Goal: Navigation & Orientation: Find specific page/section

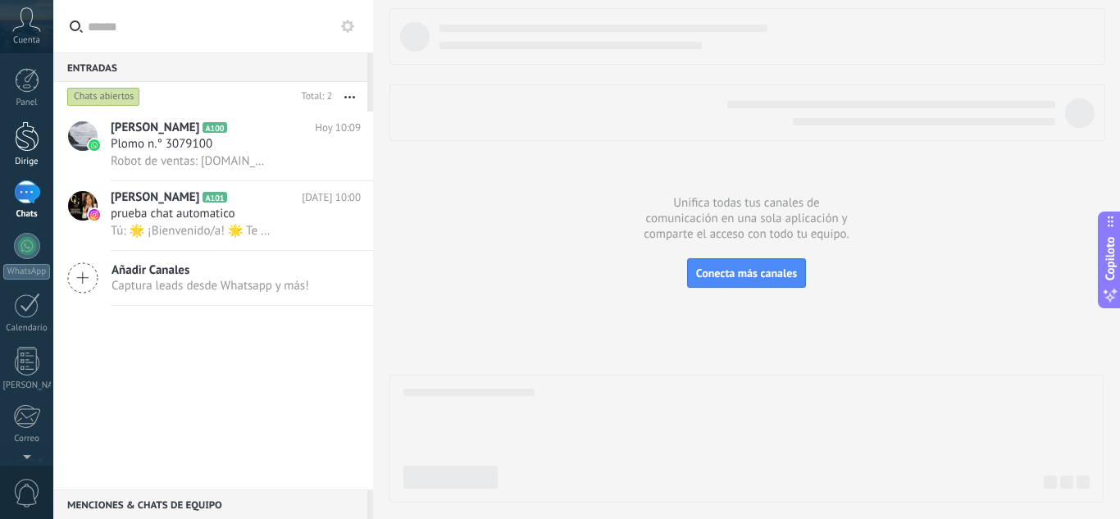
click at [27, 155] on link "Dirige" at bounding box center [26, 144] width 53 height 46
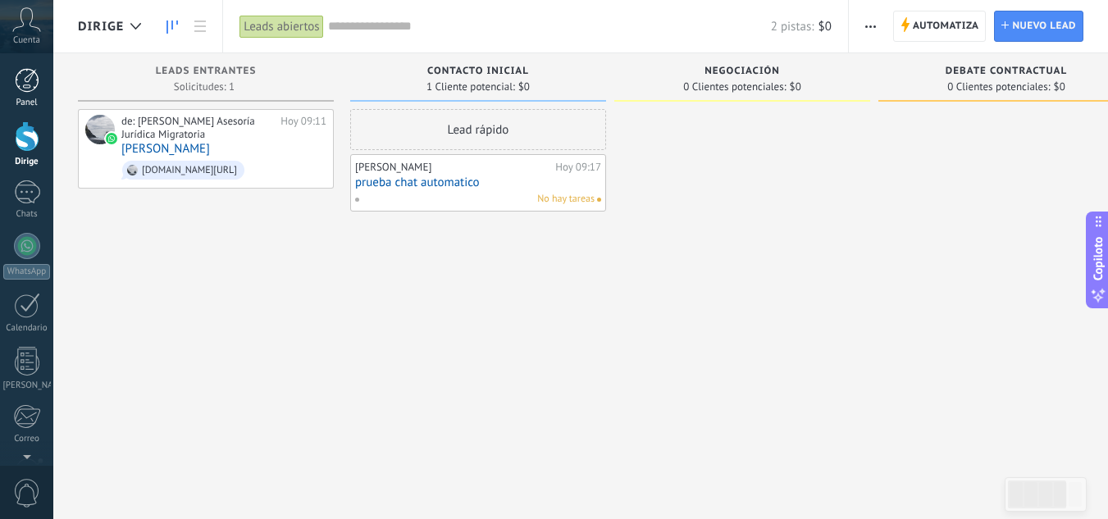
click at [31, 96] on link "Panel" at bounding box center [26, 88] width 53 height 40
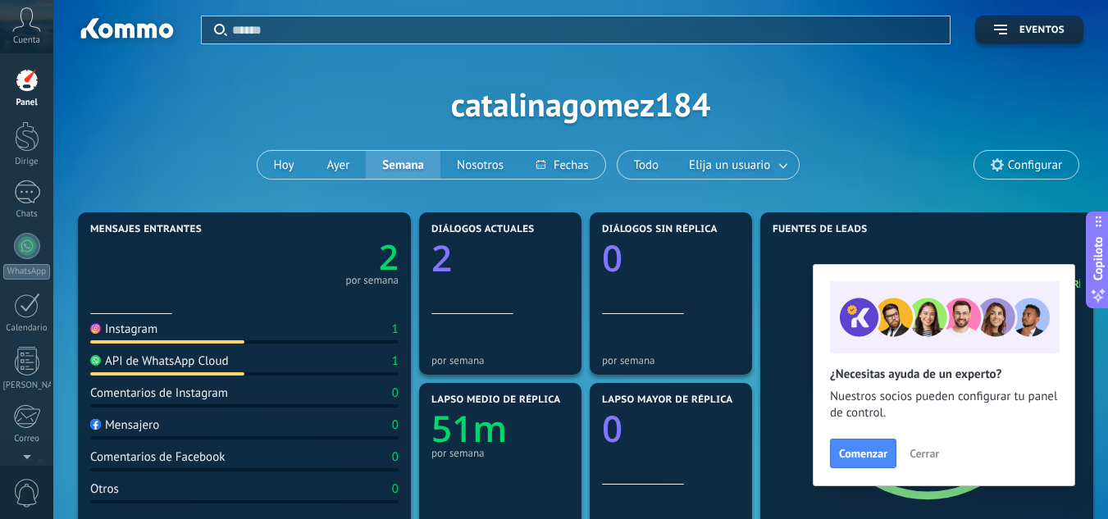
click at [32, 26] on use at bounding box center [27, 19] width 28 height 24
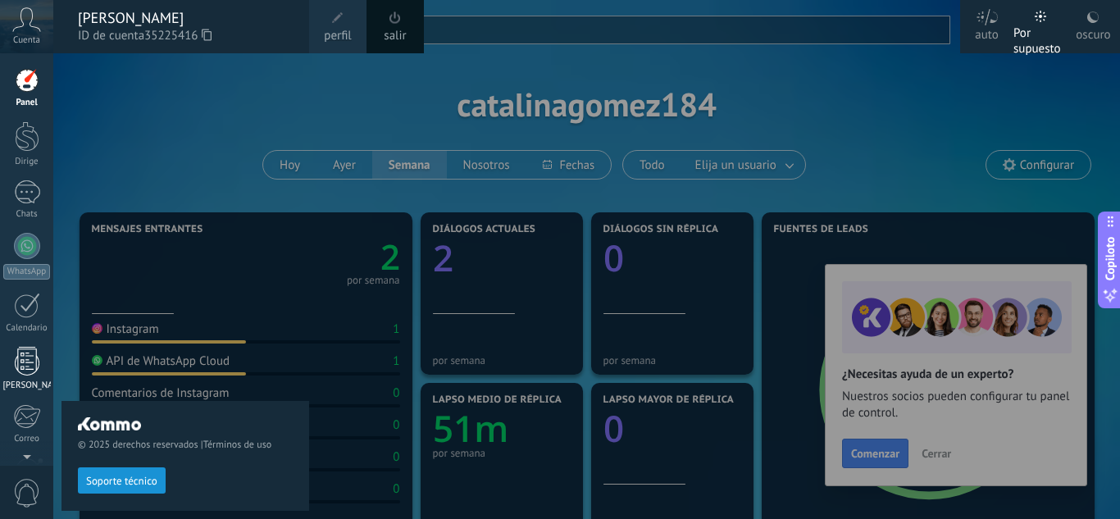
click at [30, 357] on div at bounding box center [27, 361] width 25 height 29
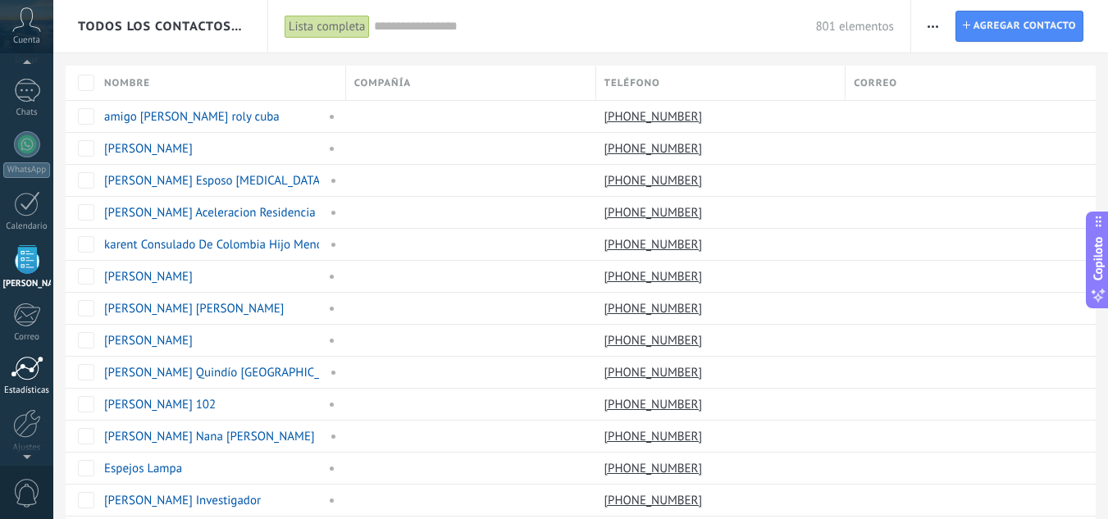
click at [16, 377] on div at bounding box center [27, 368] width 33 height 25
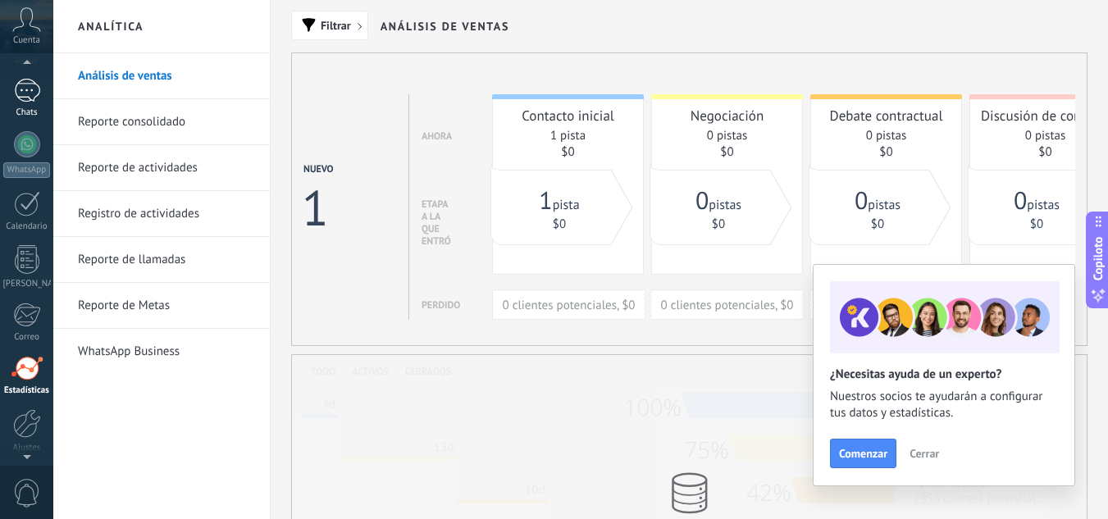
click at [36, 103] on link "1 Chats" at bounding box center [26, 98] width 53 height 39
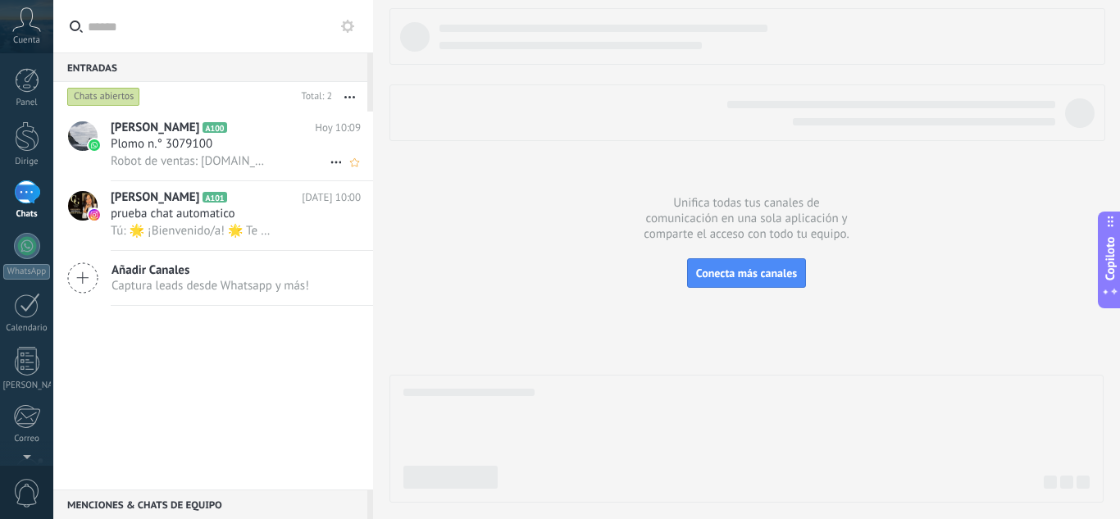
click at [174, 145] on font "Plomo n.° 3079100" at bounding box center [162, 144] width 102 height 16
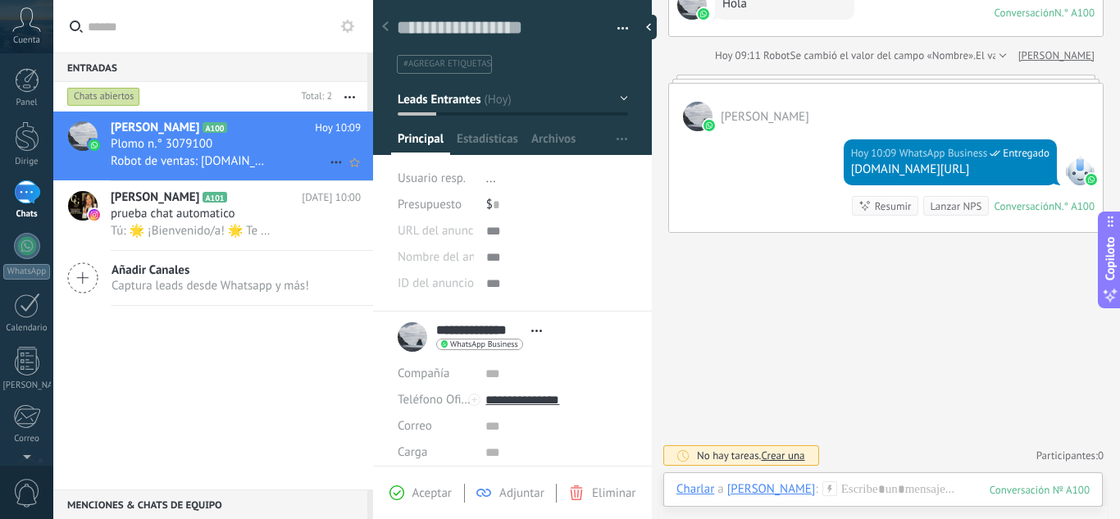
scroll to position [175, 0]
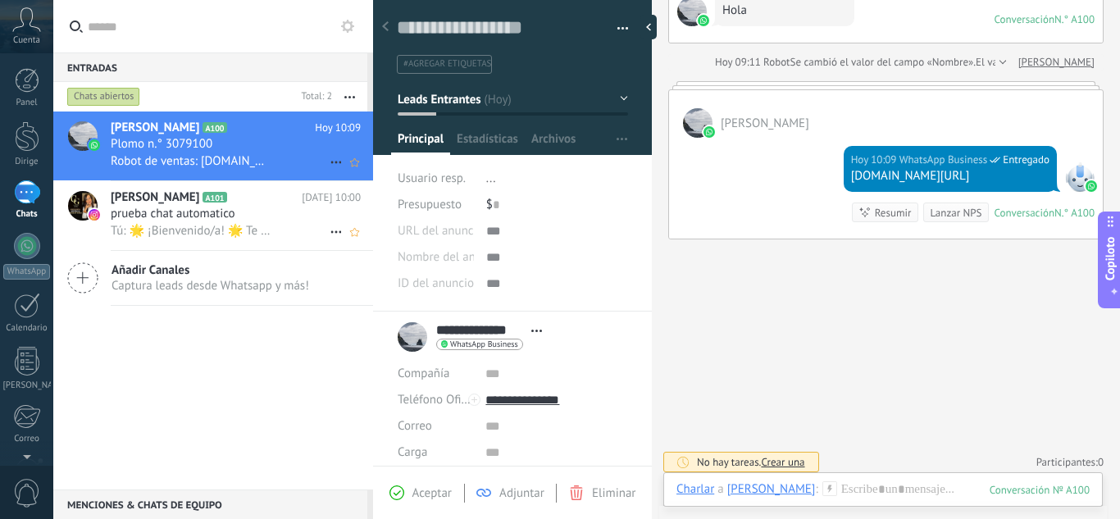
click at [175, 203] on h2 "[PERSON_NAME] A101" at bounding box center [206, 197] width 191 height 16
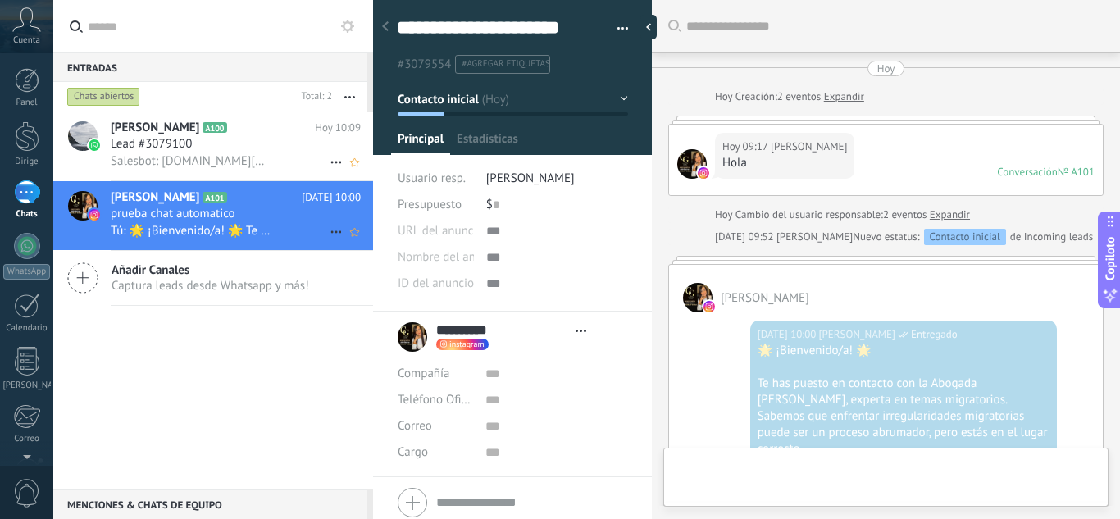
type textarea "**********"
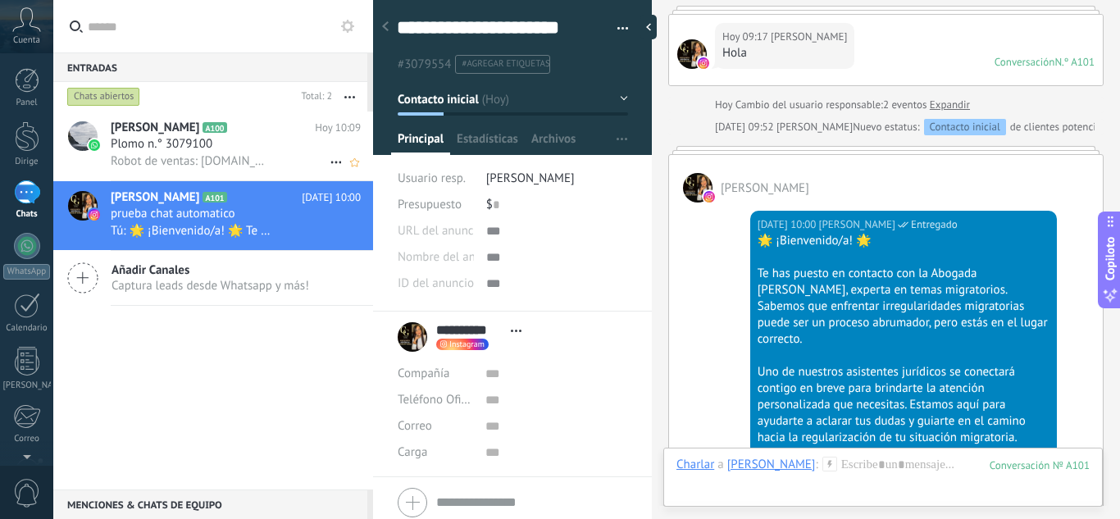
scroll to position [520, 0]
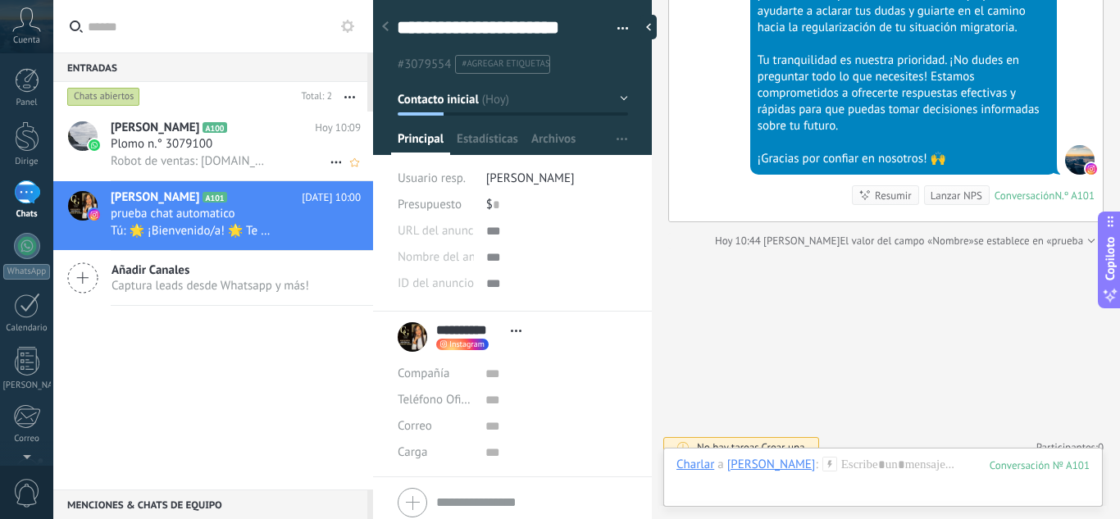
click at [32, 208] on link "1 Chats" at bounding box center [26, 199] width 53 height 39
